Goal: Check status

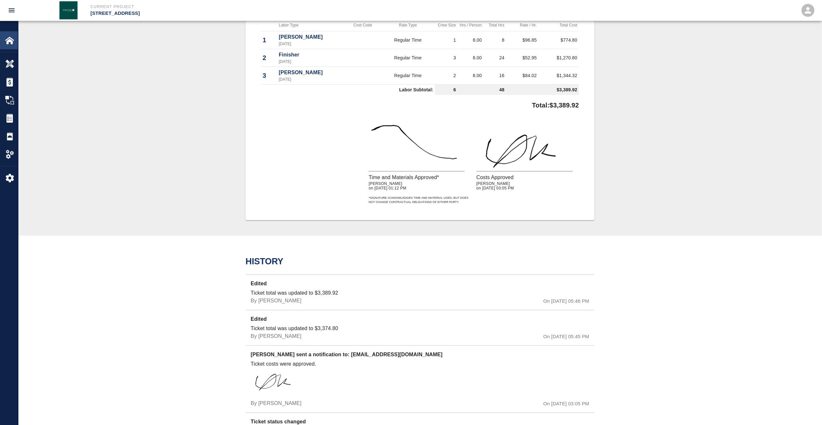
scroll to position [347, 0]
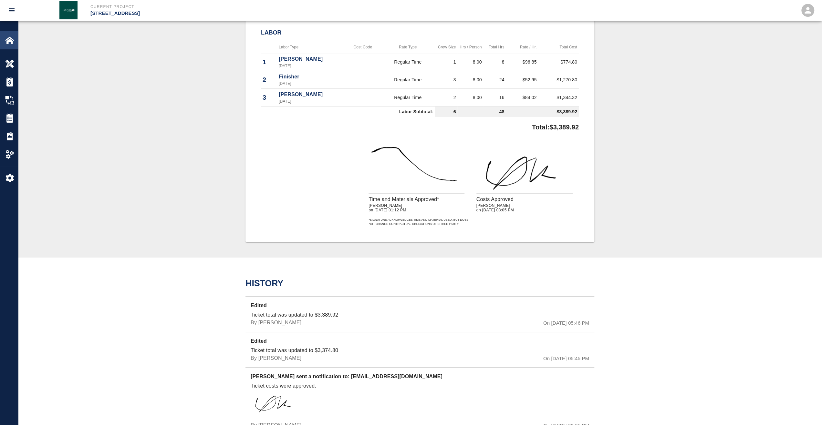
click at [13, 41] on img at bounding box center [9, 40] width 9 height 9
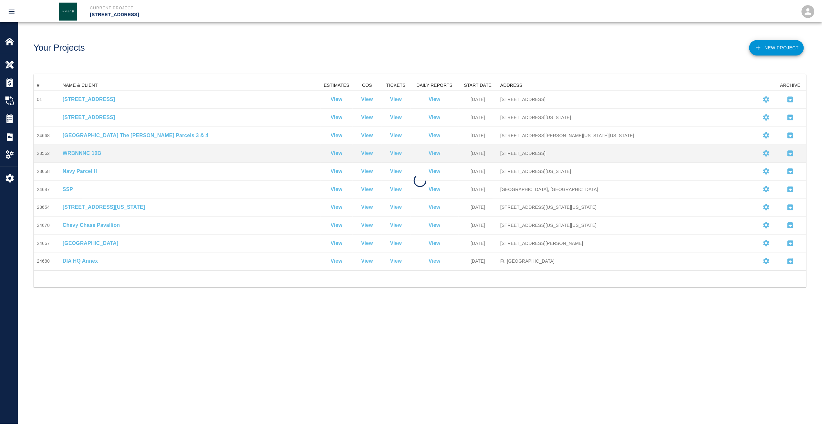
scroll to position [186, 772]
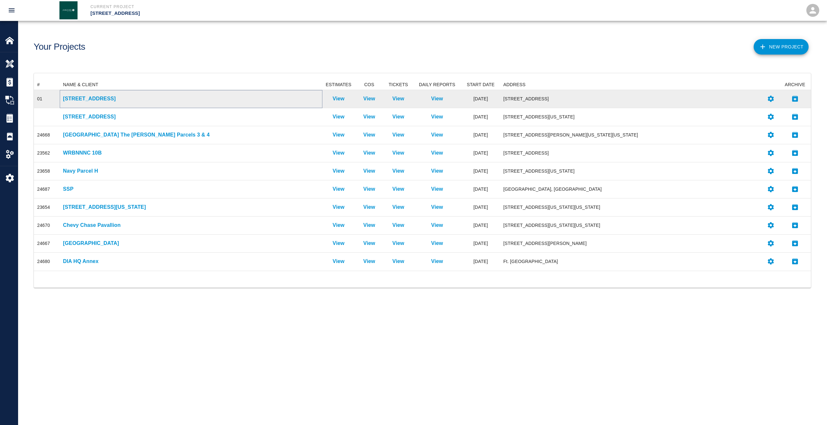
click at [83, 101] on p "[STREET_ADDRESS]" at bounding box center [191, 99] width 256 height 8
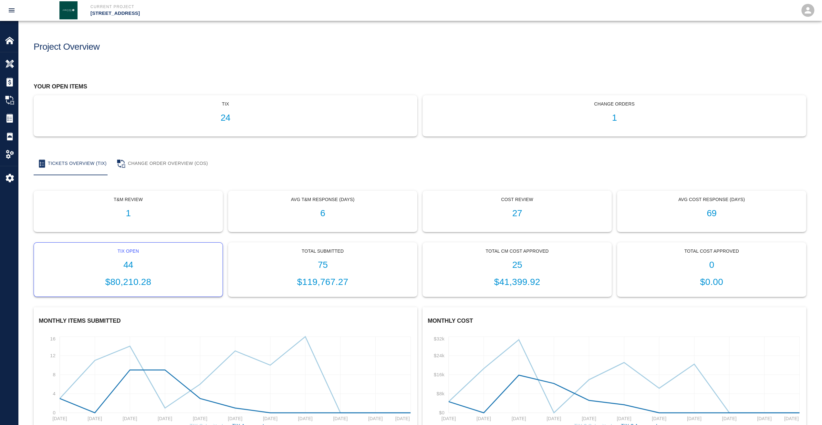
click at [125, 270] on div "Tix Open 44 $80,210.28" at bounding box center [128, 270] width 189 height 54
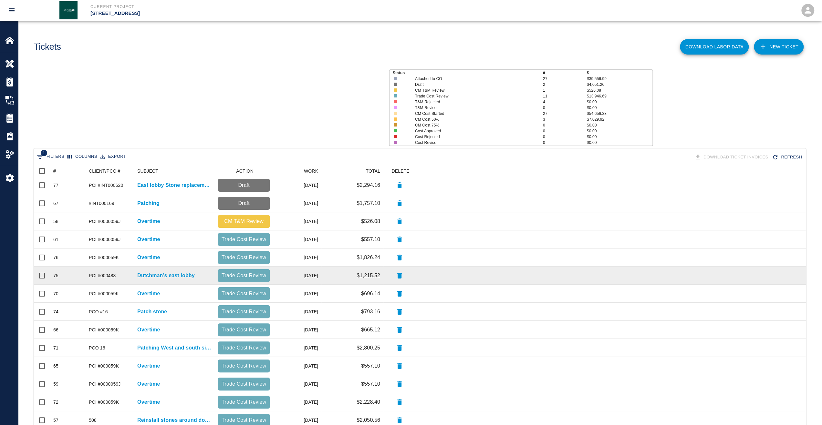
scroll to position [367, 767]
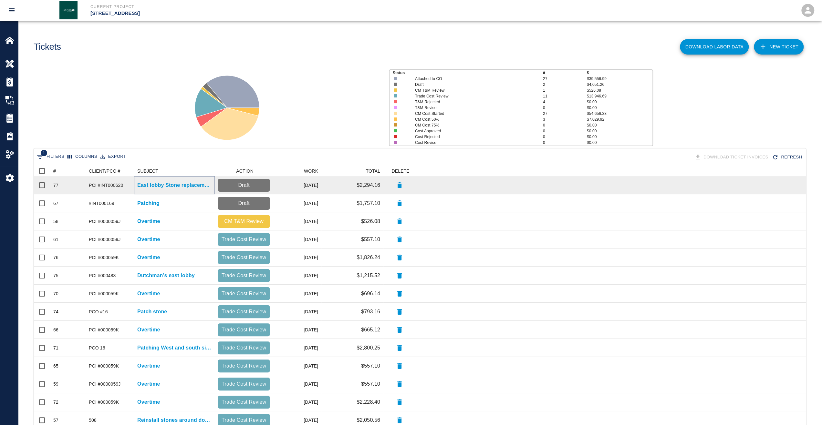
click at [163, 185] on p "East lobby Stone replacement" at bounding box center [174, 185] width 74 height 8
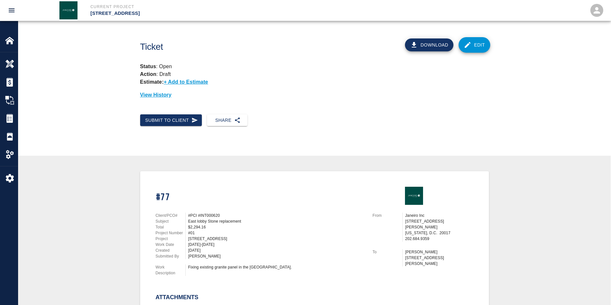
click at [167, 198] on h1 "#77" at bounding box center [260, 197] width 209 height 11
click at [8, 41] on img at bounding box center [9, 40] width 9 height 9
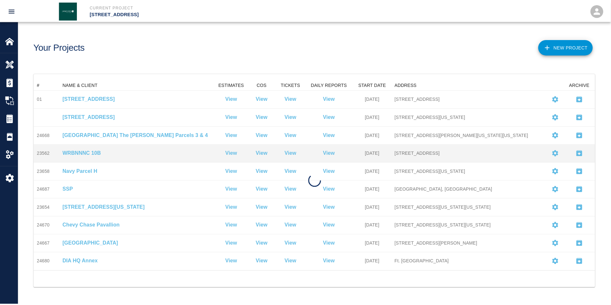
scroll to position [186, 561]
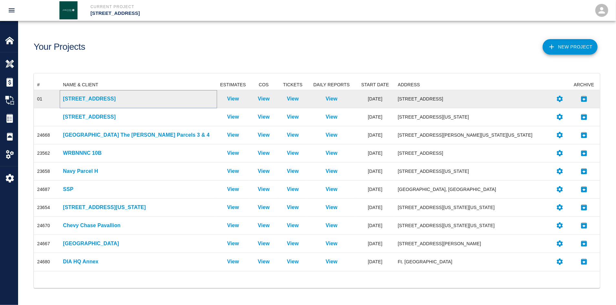
click at [98, 96] on p "[STREET_ADDRESS]" at bounding box center [138, 99] width 151 height 8
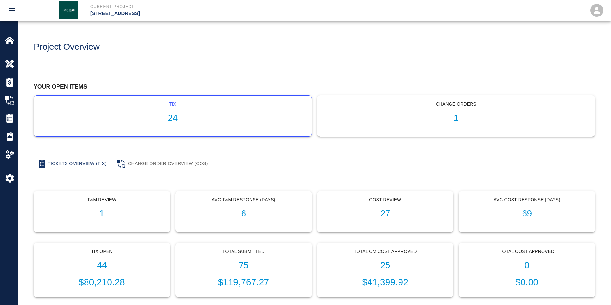
click at [169, 114] on h1 "24" at bounding box center [172, 118] width 267 height 11
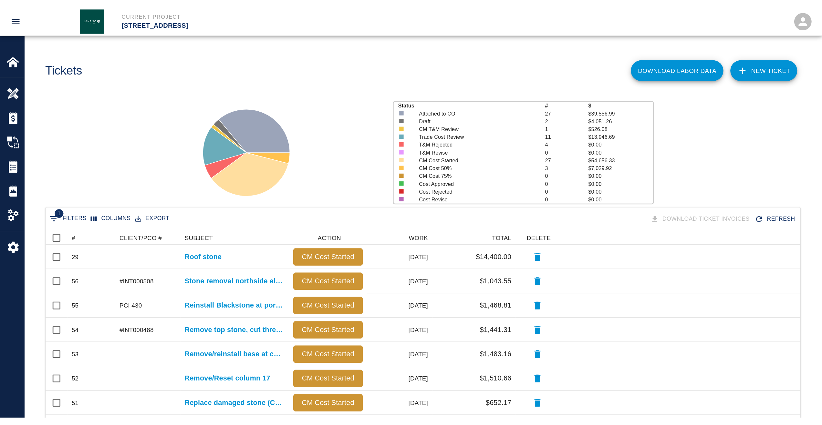
scroll to position [367, 767]
